Goal: Transaction & Acquisition: Purchase product/service

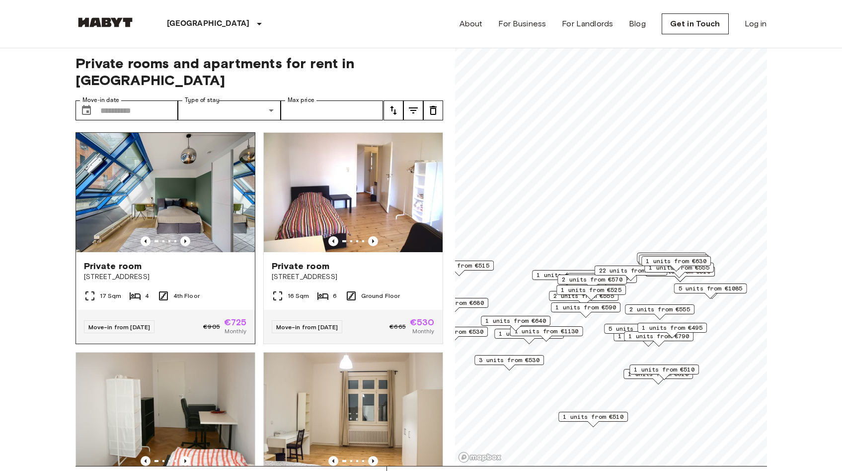
click at [184, 215] on img at bounding box center [165, 192] width 179 height 119
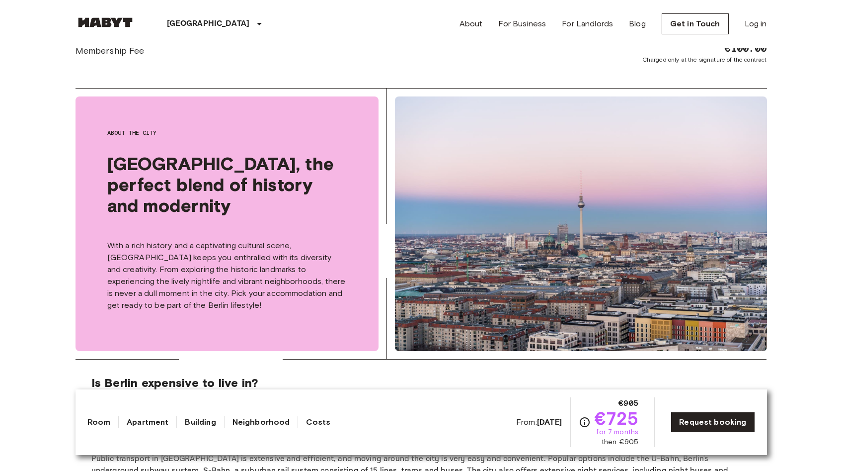
scroll to position [960, 0]
click at [461, 26] on div "[GEOGRAPHIC_DATA] [GEOGRAPHIC_DATA] [GEOGRAPHIC_DATA] [GEOGRAPHIC_DATA] [GEOGRA…" at bounding box center [422, 24] width 692 height 48
click at [467, 26] on link "About" at bounding box center [471, 24] width 23 height 12
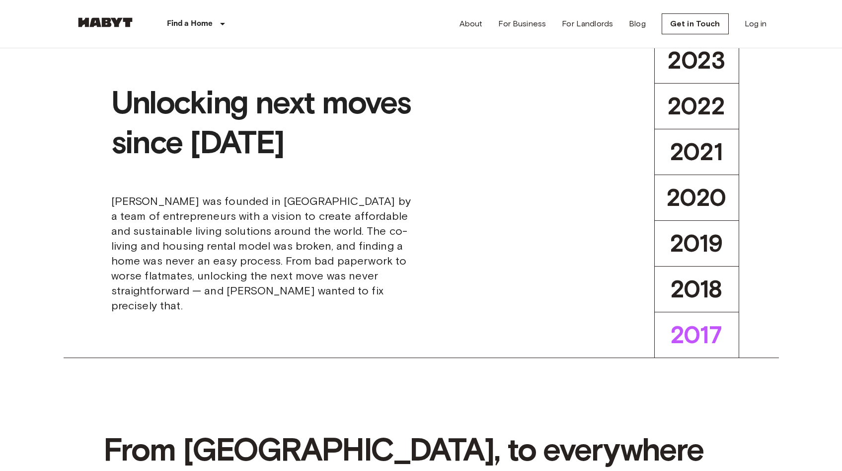
scroll to position [493, 0]
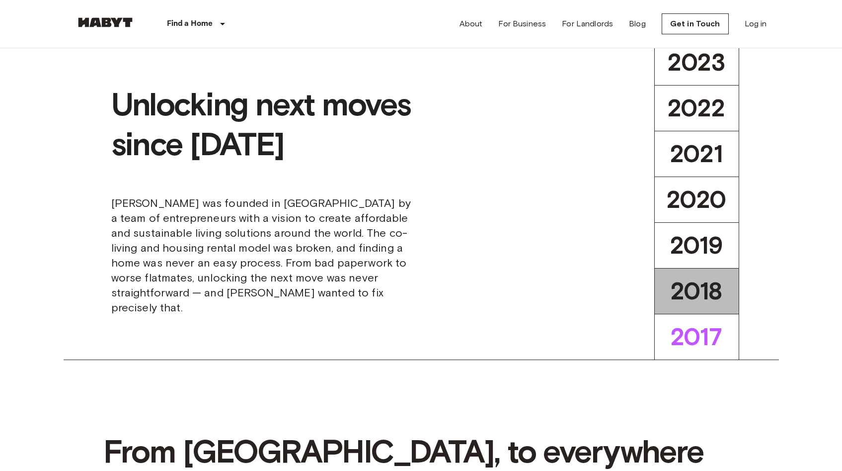
click at [686, 306] on button "2018" at bounding box center [696, 291] width 85 height 46
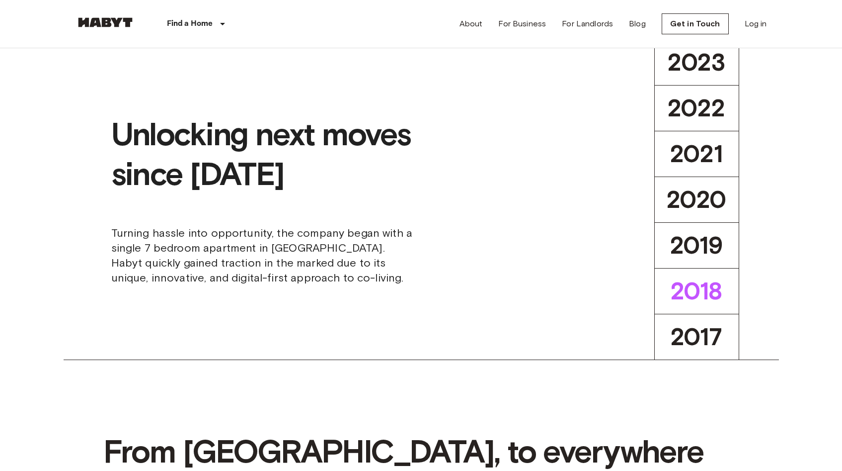
click at [686, 306] on button "2018" at bounding box center [696, 291] width 85 height 46
click at [697, 266] on button "2019" at bounding box center [696, 245] width 85 height 46
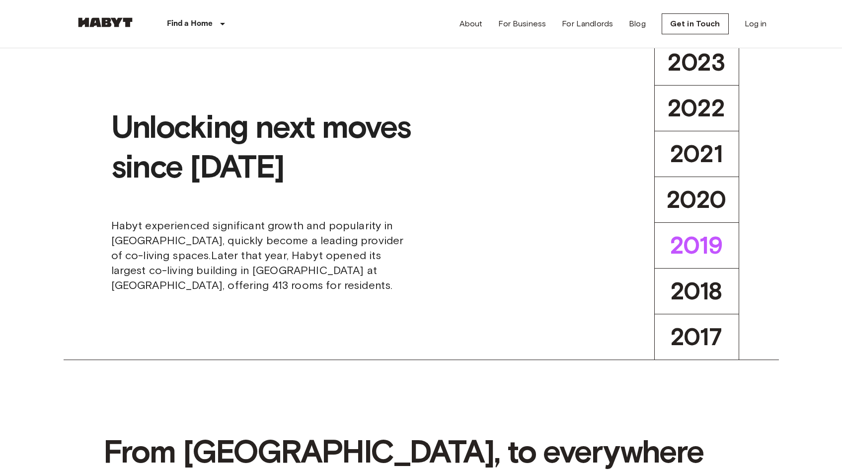
click at [700, 243] on span "2019" at bounding box center [696, 245] width 53 height 29
click at [706, 170] on button "2021" at bounding box center [696, 154] width 85 height 46
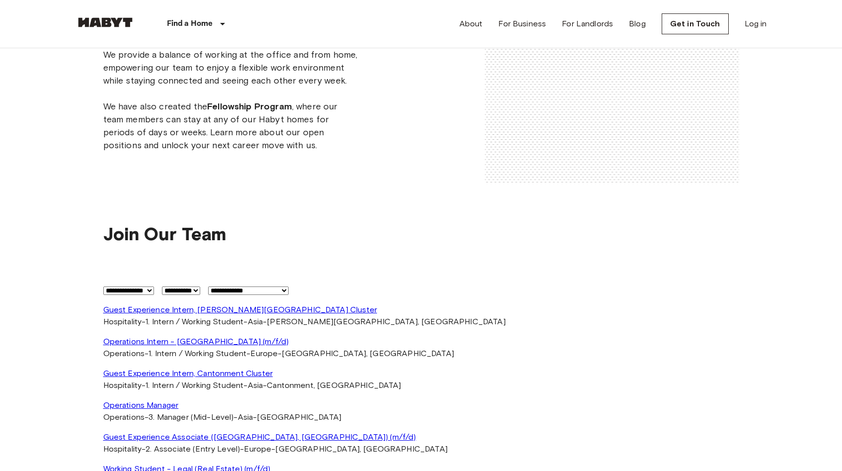
scroll to position [2004, 0]
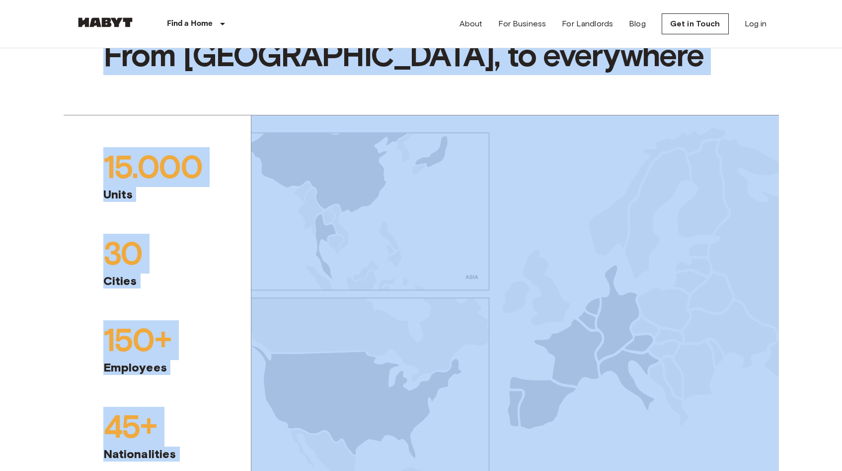
scroll to position [0, 0]
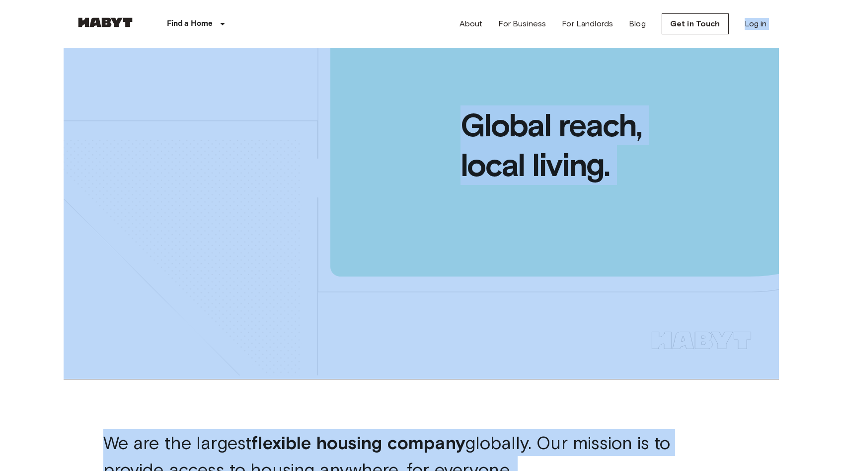
drag, startPoint x: 849, startPoint y: 217, endPoint x: 849, endPoint y: -74, distance: 290.7
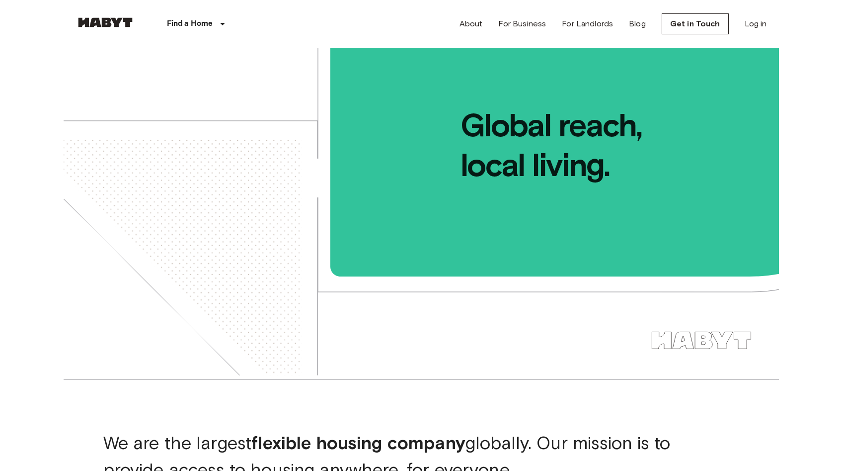
click at [418, 26] on div "Find a Home Europe Amsterdam Berlin Brussels Cologne Dusseldorf Frankfurt Graz …" at bounding box center [422, 24] width 692 height 48
click at [570, 28] on link "For Landlords" at bounding box center [587, 24] width 51 height 12
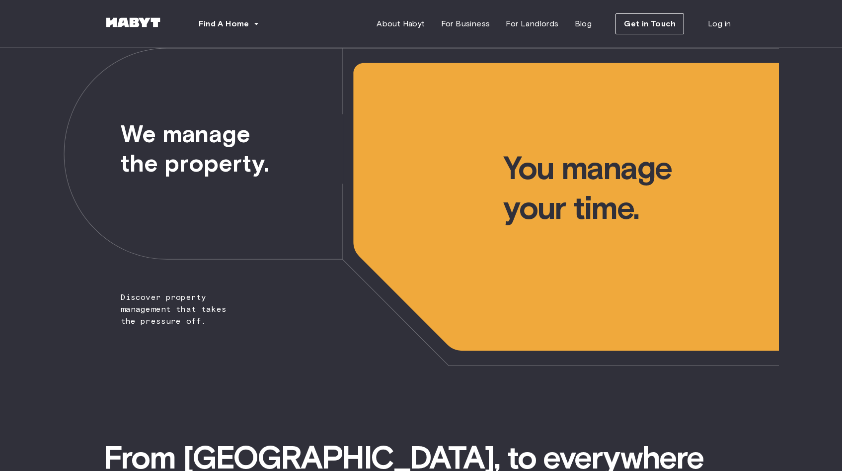
click at [258, 171] on span "We manage the property." at bounding box center [189, 113] width 250 height 130
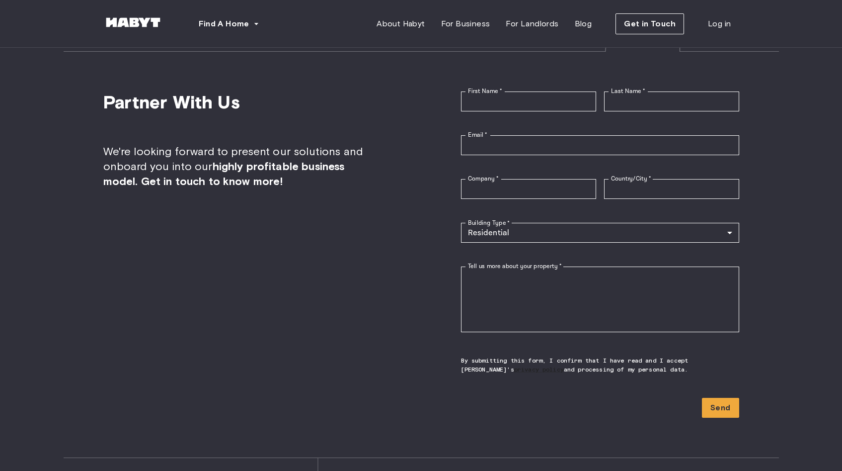
scroll to position [2237, 0]
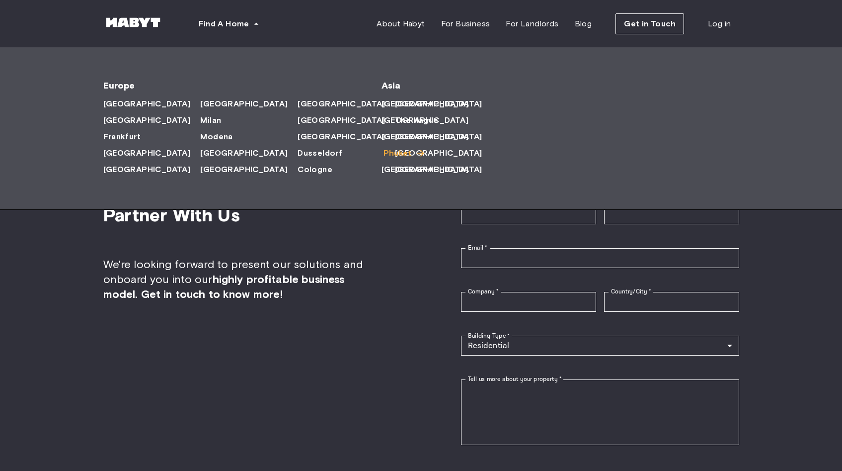
click at [397, 158] on span "Phuket" at bounding box center [398, 153] width 28 height 12
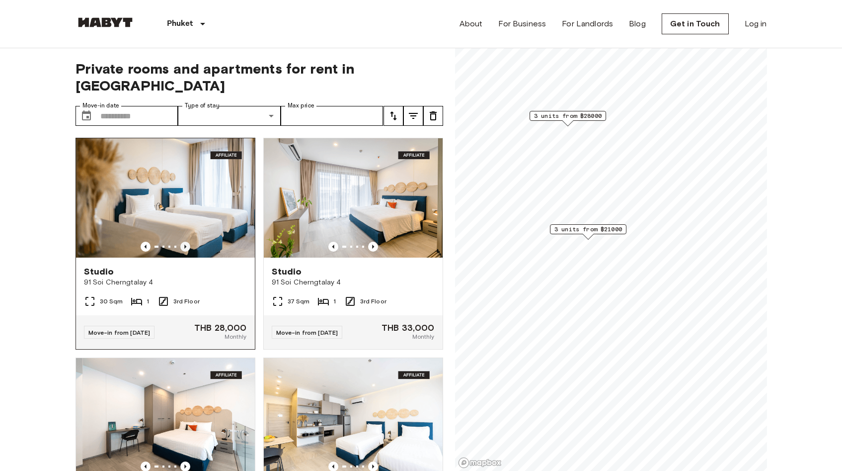
click at [184, 244] on icon "Previous image" at bounding box center [185, 246] width 2 height 4
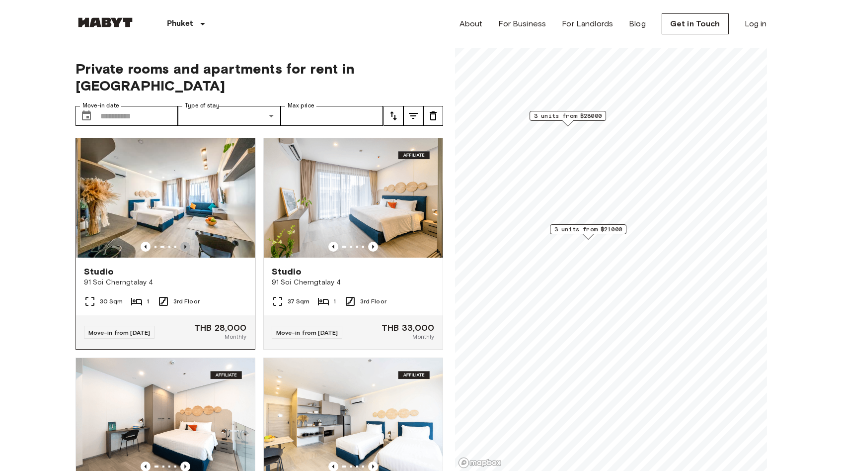
click at [184, 244] on icon "Previous image" at bounding box center [185, 246] width 2 height 4
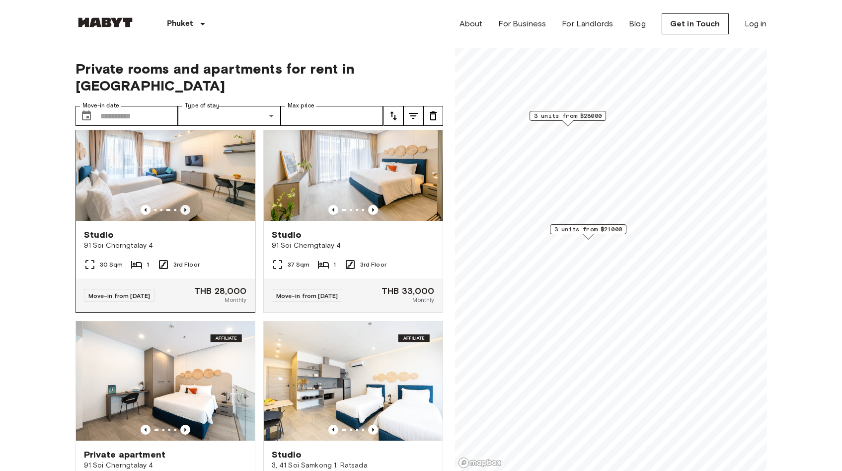
scroll to position [46, 0]
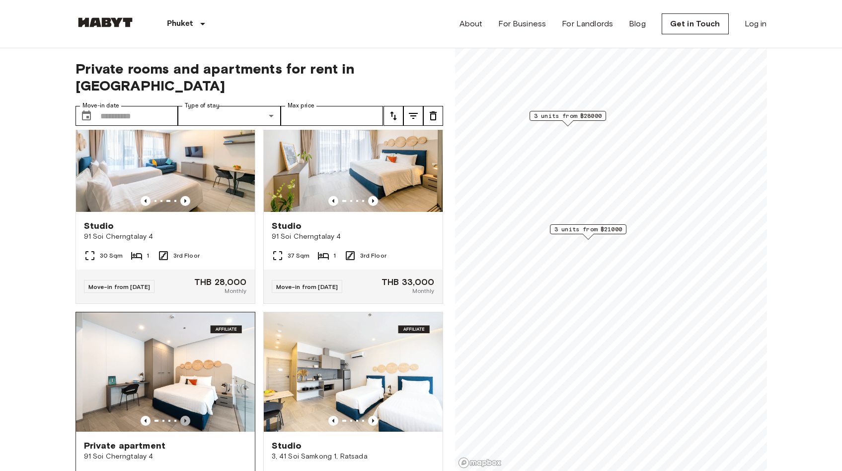
click at [187, 415] on icon "Previous image" at bounding box center [185, 420] width 10 height 10
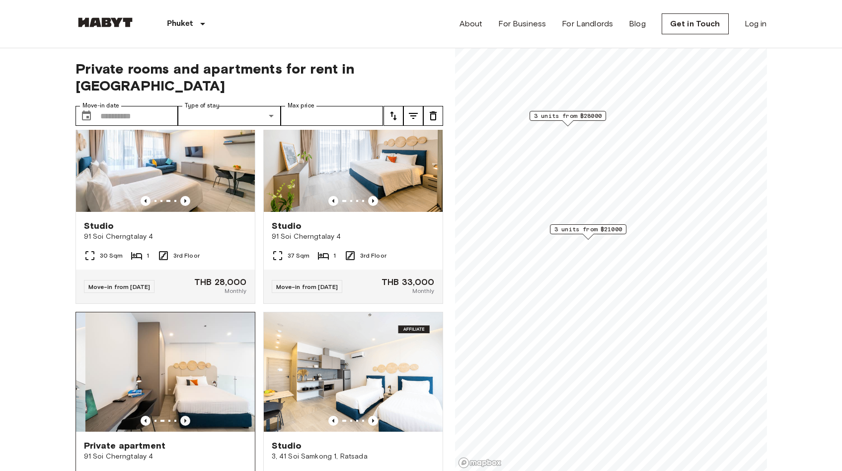
click at [187, 415] on icon "Previous image" at bounding box center [185, 420] width 10 height 10
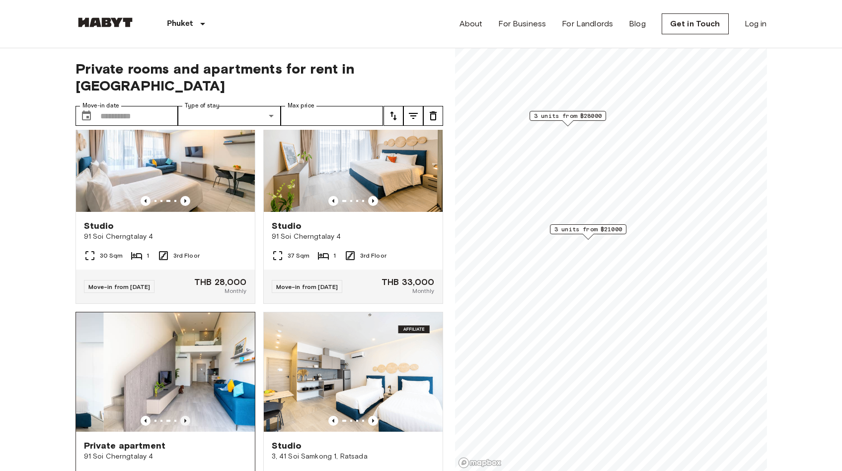
click at [187, 415] on icon "Previous image" at bounding box center [185, 420] width 10 height 10
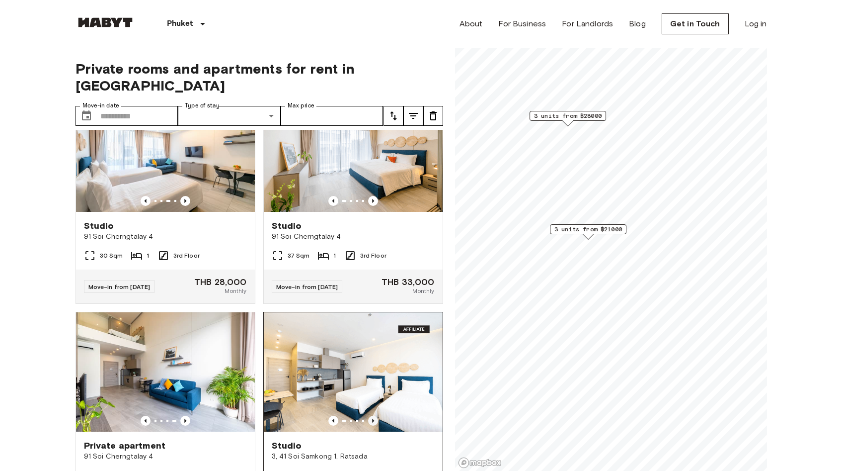
click at [371, 415] on icon "Previous image" at bounding box center [373, 420] width 10 height 10
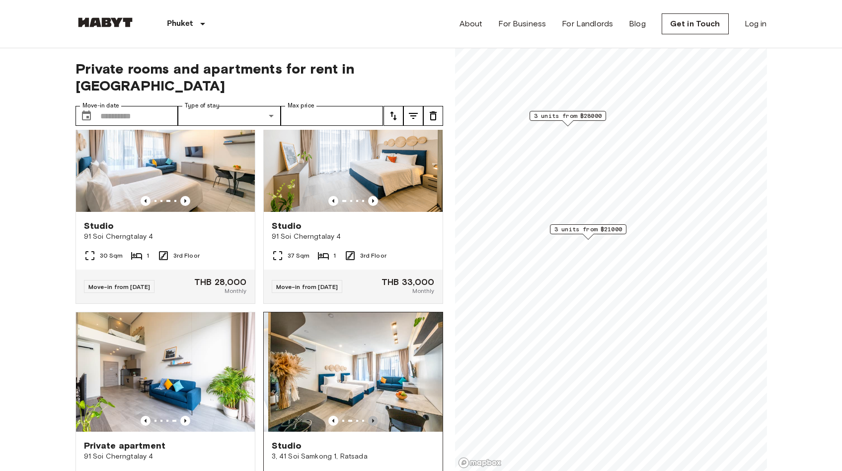
click at [371, 415] on icon "Previous image" at bounding box center [373, 420] width 10 height 10
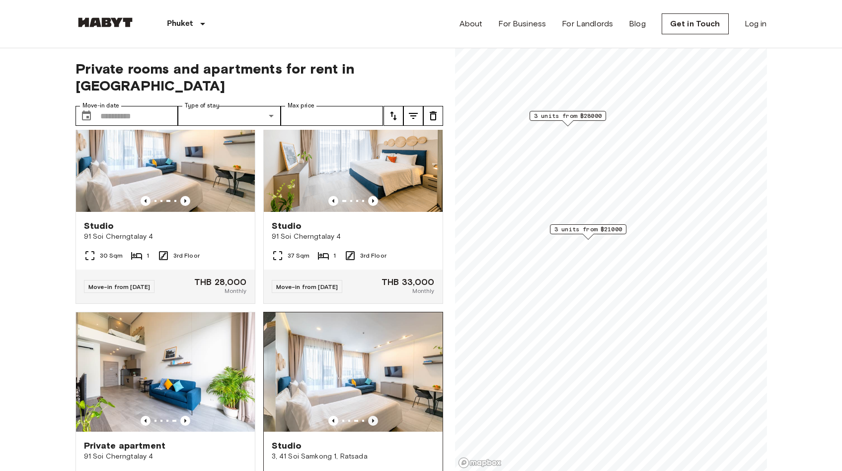
click at [371, 415] on icon "Previous image" at bounding box center [373, 420] width 10 height 10
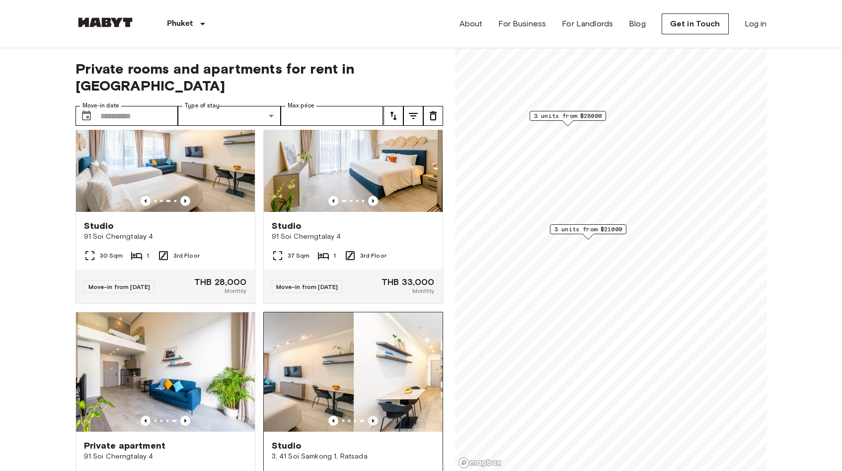
click at [371, 415] on icon "Previous image" at bounding box center [373, 420] width 10 height 10
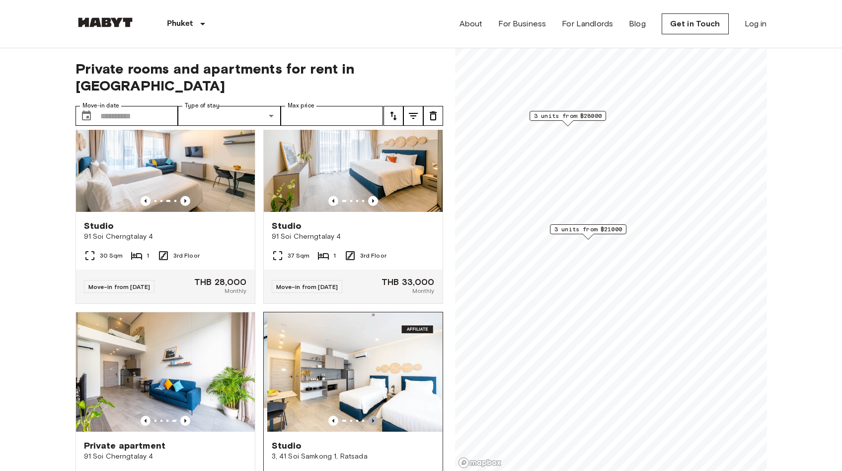
click at [371, 415] on icon "Previous image" at bounding box center [373, 420] width 10 height 10
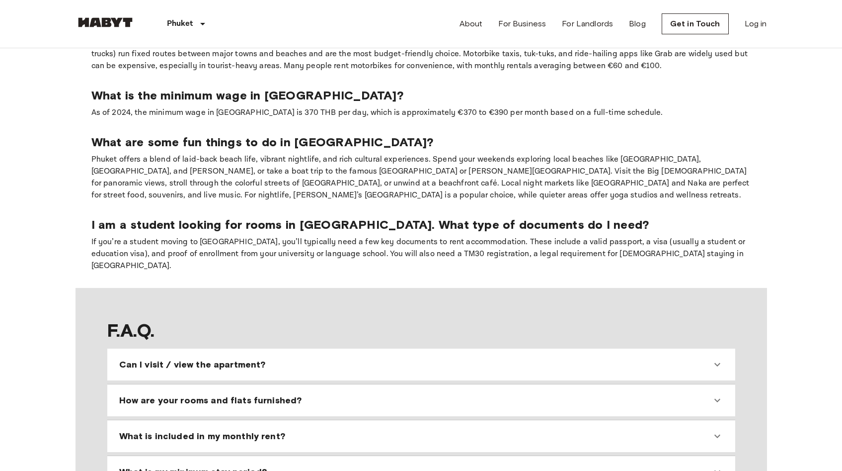
click at [842, 122] on html "Phuket Europe Amsterdam Berlin Brussels Cologne Dusseldorf Frankfurt Graz Hambu…" at bounding box center [421, 238] width 842 height 2146
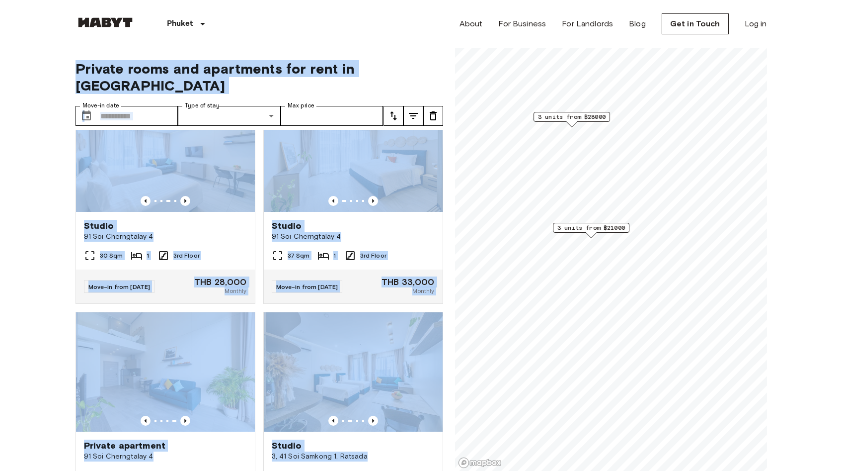
drag, startPoint x: 849, startPoint y: 122, endPoint x: 849, endPoint y: 27, distance: 95.4
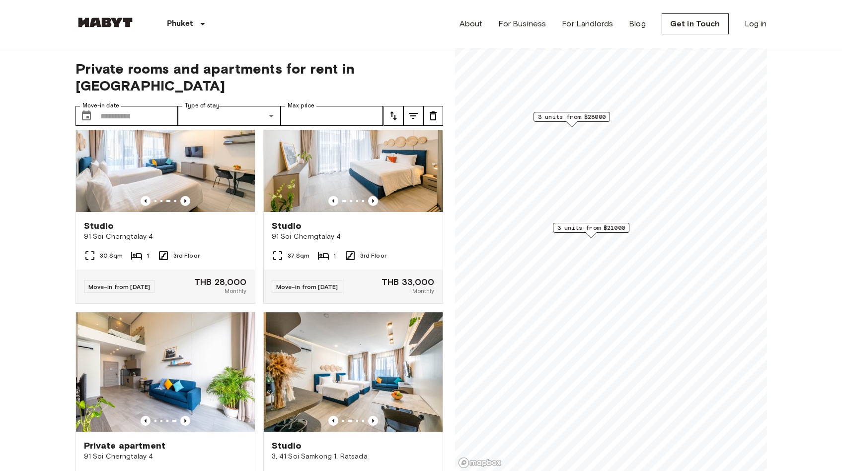
click at [395, 110] on icon "tune" at bounding box center [394, 116] width 12 height 12
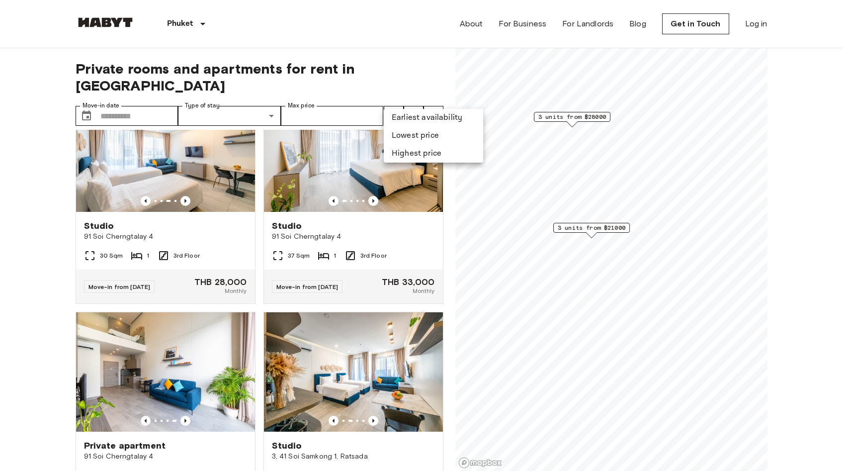
drag, startPoint x: 64, startPoint y: 233, endPoint x: 73, endPoint y: 228, distance: 10.7
click at [64, 233] on div at bounding box center [425, 235] width 850 height 471
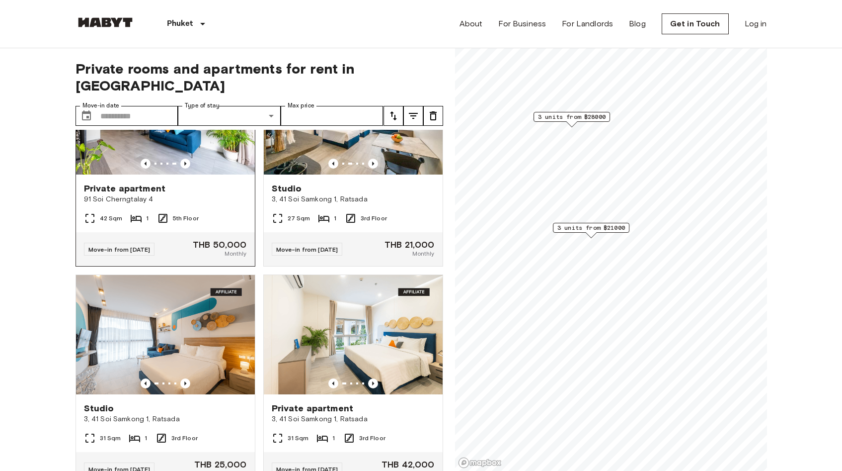
scroll to position [343, 0]
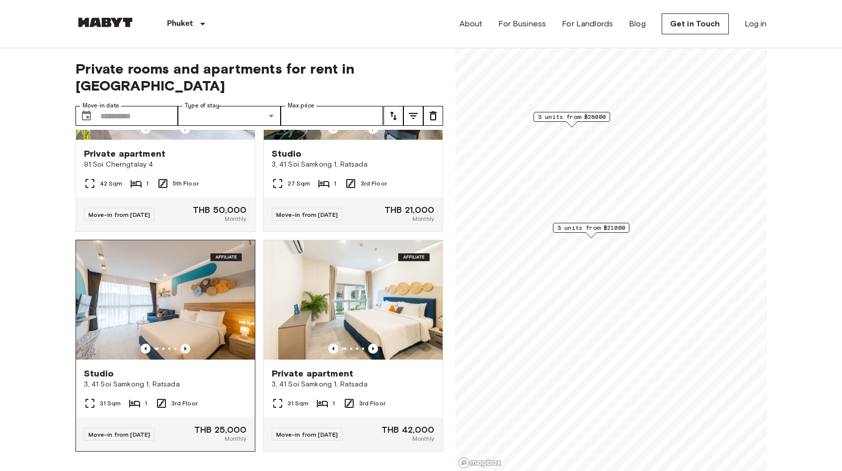
click at [180, 343] on icon "Previous image" at bounding box center [185, 348] width 10 height 10
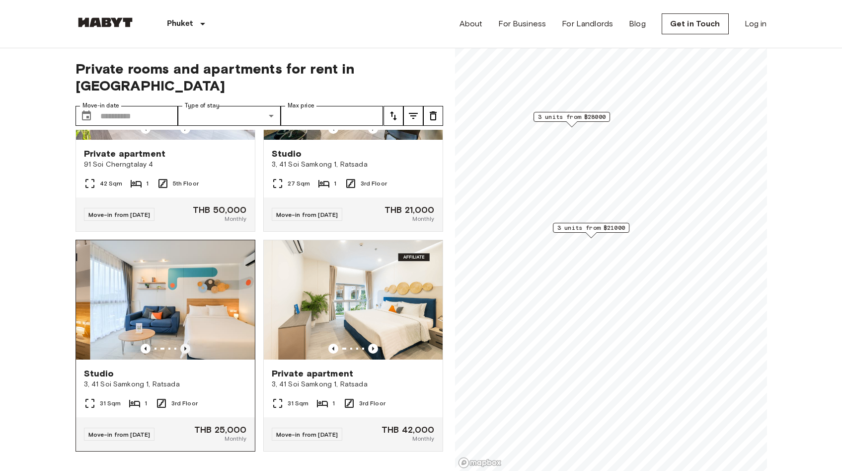
click at [180, 343] on icon "Previous image" at bounding box center [185, 348] width 10 height 10
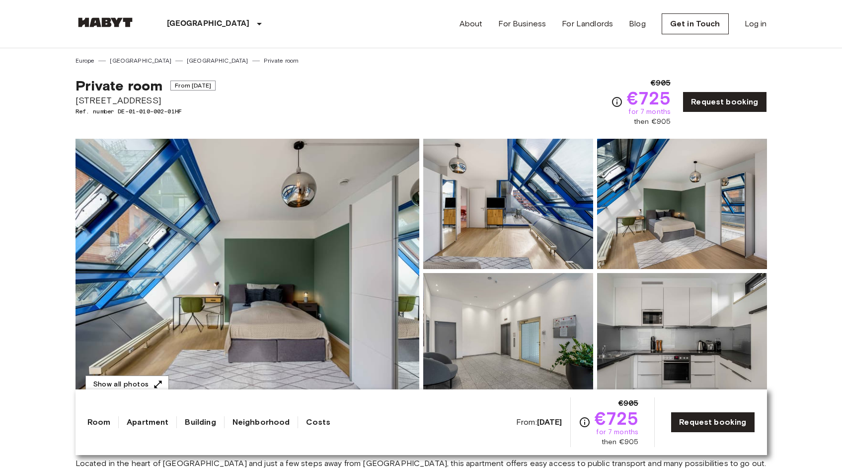
click at [284, 288] on img at bounding box center [248, 271] width 344 height 264
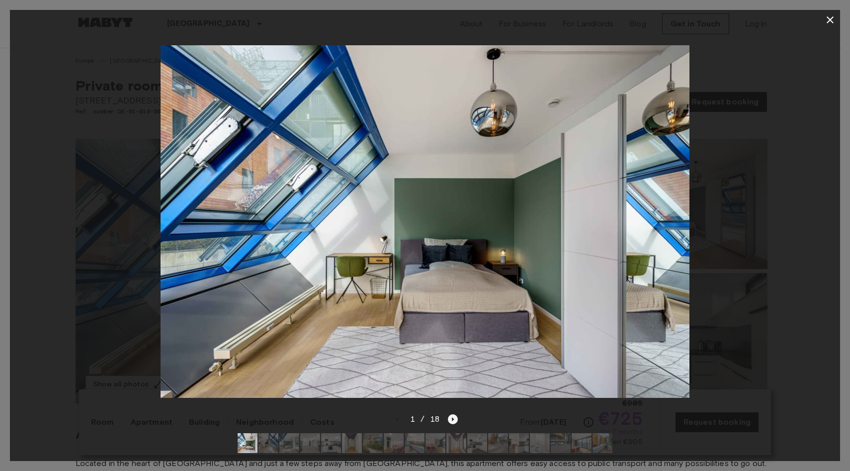
click at [456, 415] on icon "Next image" at bounding box center [453, 419] width 10 height 10
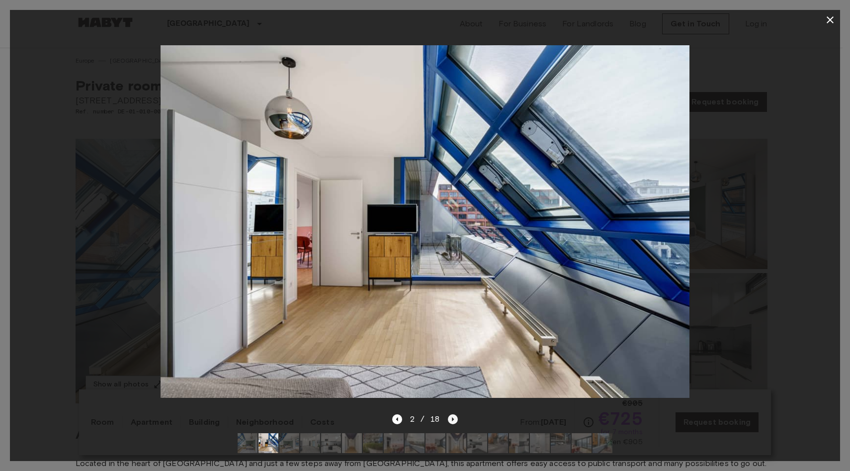
click at [456, 415] on icon "Next image" at bounding box center [453, 419] width 10 height 10
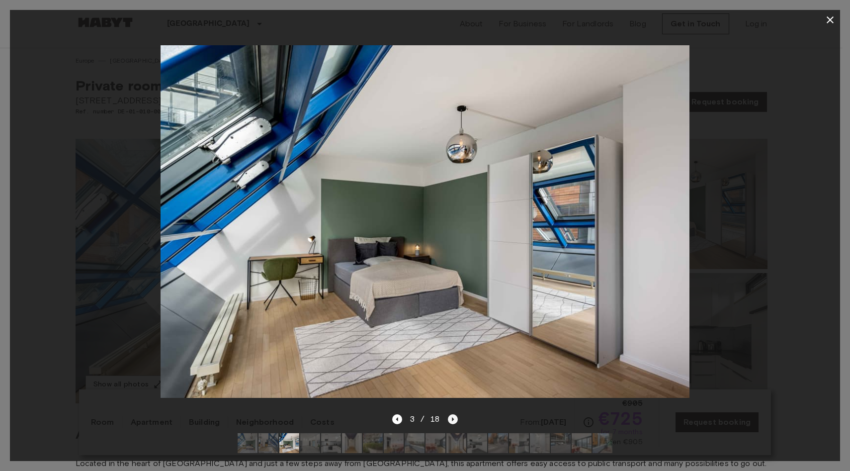
click at [456, 415] on icon "Next image" at bounding box center [453, 419] width 10 height 10
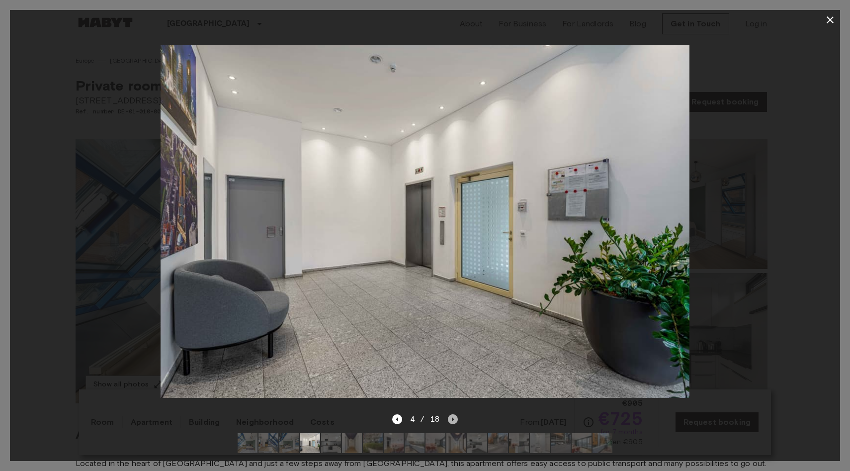
click at [456, 415] on icon "Next image" at bounding box center [453, 419] width 10 height 10
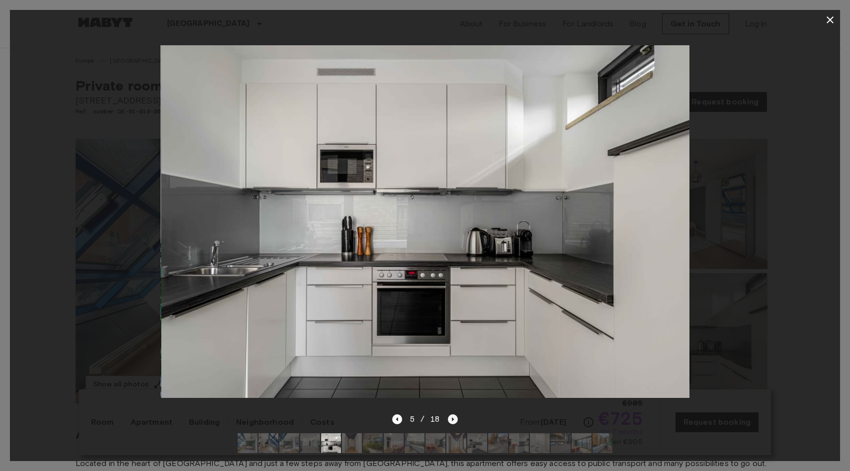
click at [456, 415] on icon "Next image" at bounding box center [453, 419] width 10 height 10
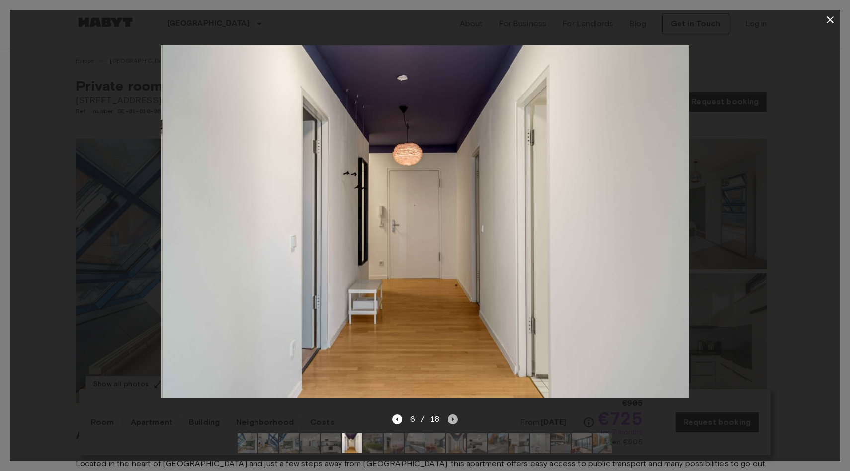
click at [456, 415] on icon "Next image" at bounding box center [453, 419] width 10 height 10
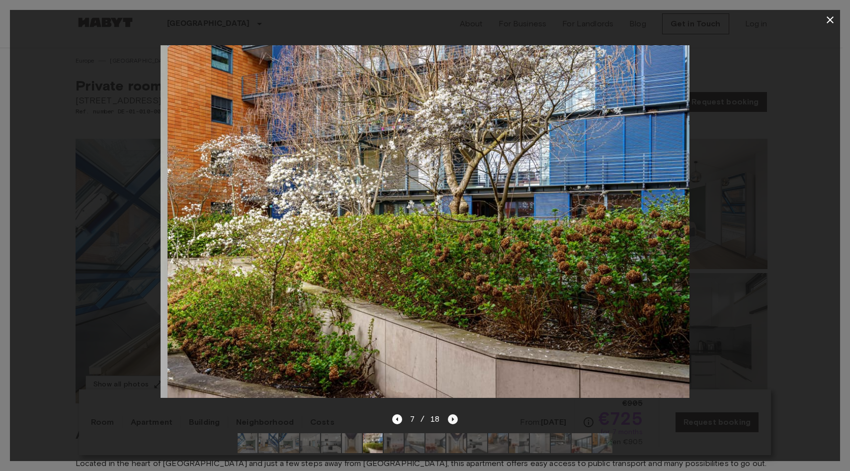
click at [456, 415] on icon "Next image" at bounding box center [453, 419] width 10 height 10
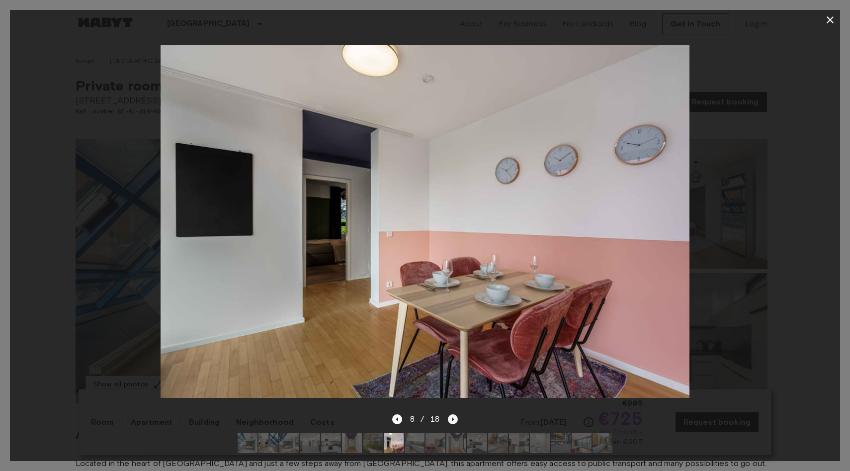
click at [456, 415] on icon "Next image" at bounding box center [453, 419] width 10 height 10
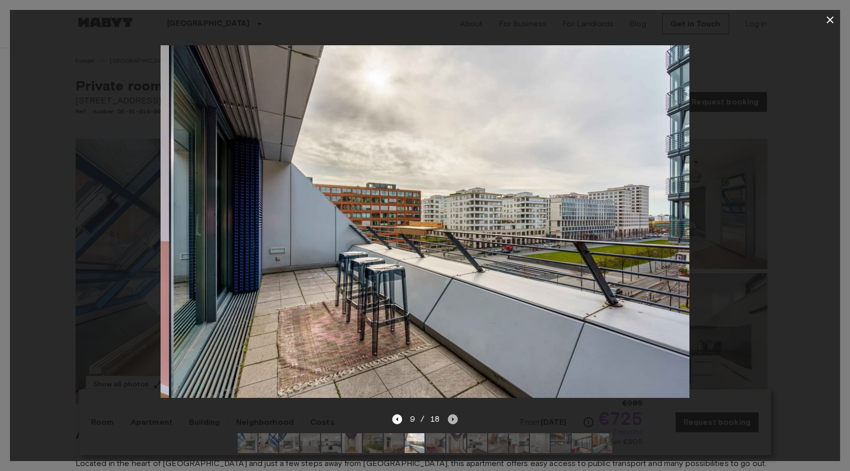
click at [456, 415] on icon "Next image" at bounding box center [453, 419] width 10 height 10
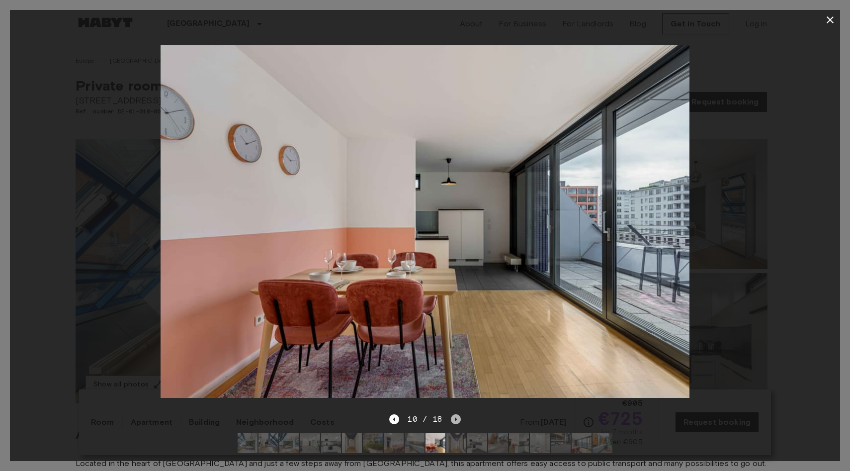
click at [456, 415] on icon "Next image" at bounding box center [456, 419] width 10 height 10
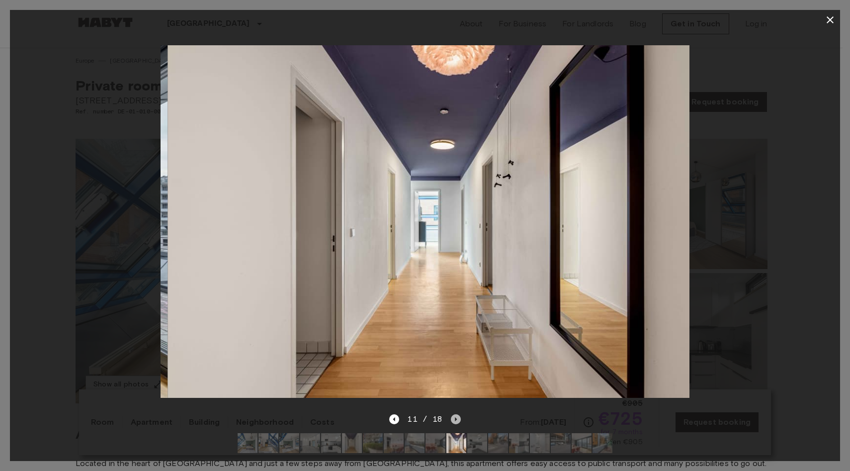
click at [456, 415] on icon "Next image" at bounding box center [456, 419] width 10 height 10
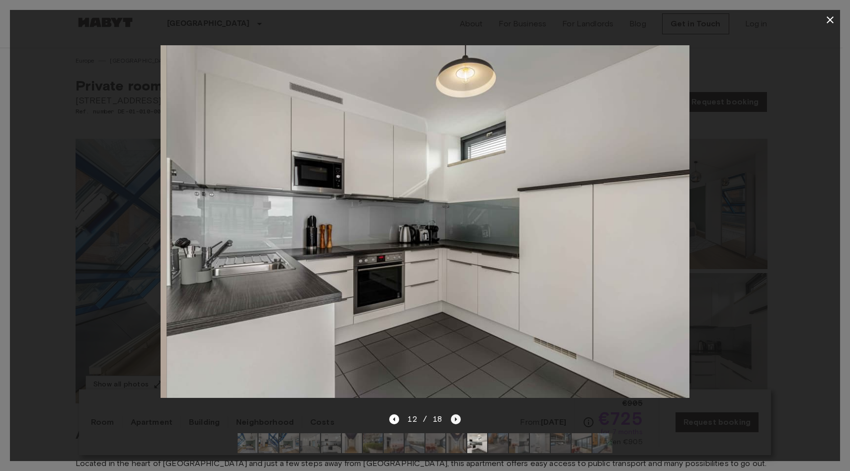
click at [456, 415] on icon "Next image" at bounding box center [456, 419] width 10 height 10
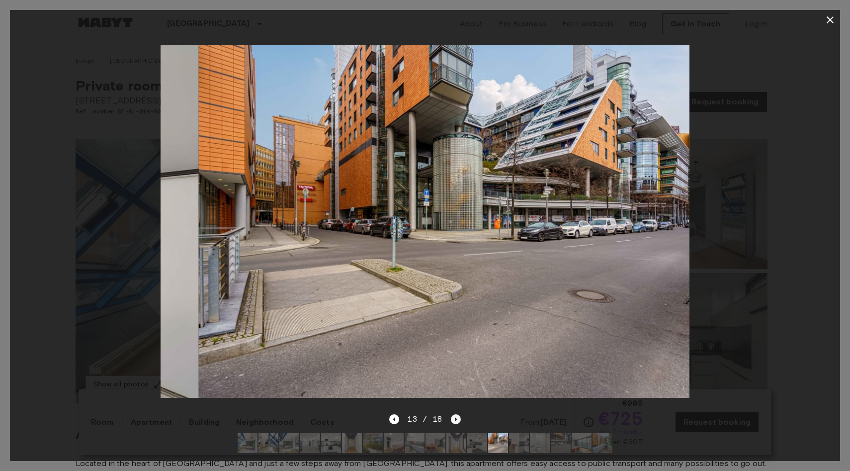
click at [456, 415] on icon "Next image" at bounding box center [456, 419] width 10 height 10
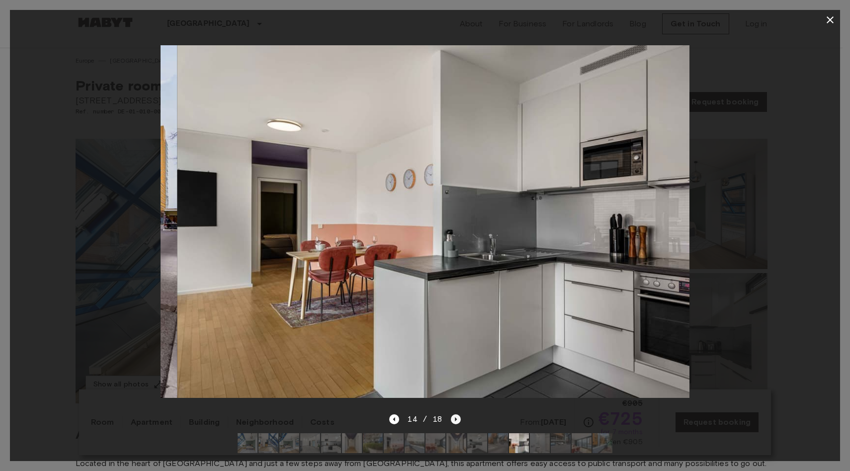
click at [456, 415] on icon "Next image" at bounding box center [456, 419] width 10 height 10
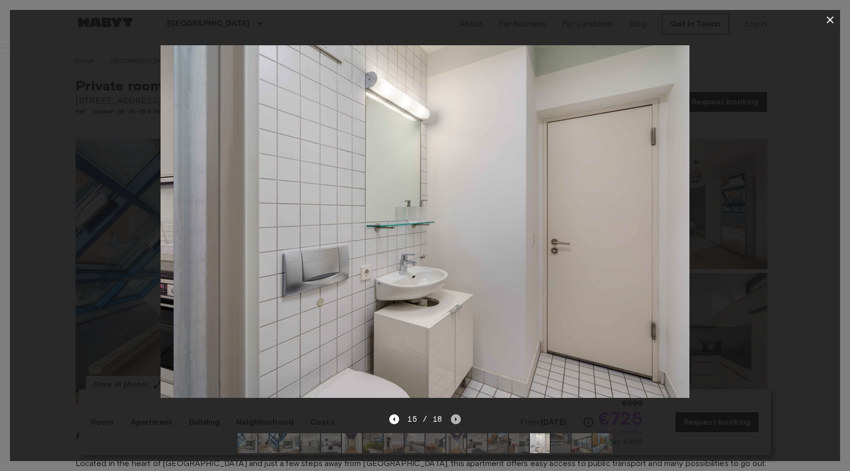
click at [456, 415] on icon "Next image" at bounding box center [456, 419] width 10 height 10
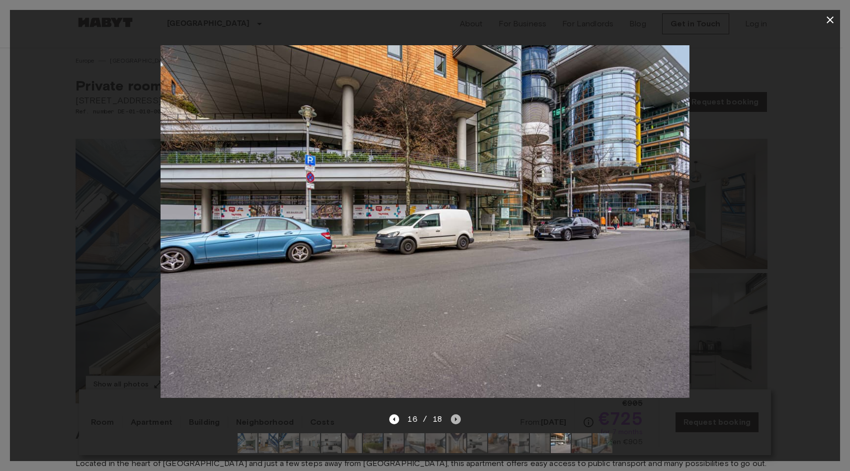
click at [456, 415] on icon "Next image" at bounding box center [456, 419] width 10 height 10
